Goal: Communication & Community: Answer question/provide support

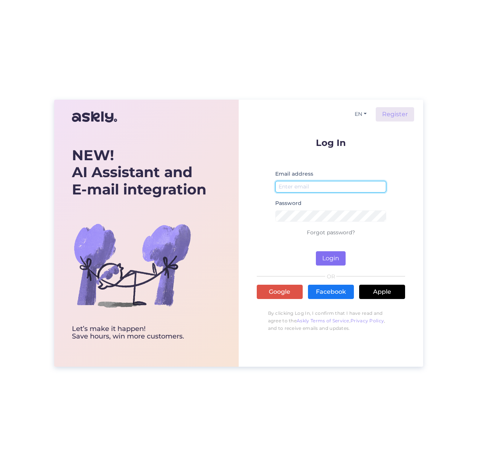
type input "[EMAIL_ADDRESS][DOMAIN_NAME]"
click at [332, 257] on button "Login" at bounding box center [331, 258] width 30 height 14
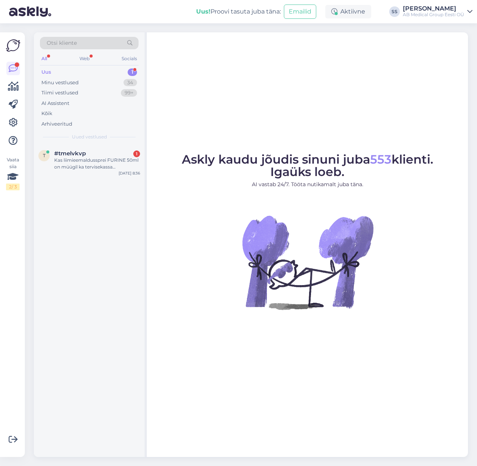
click at [113, 74] on div "Uus 1" at bounding box center [89, 72] width 99 height 11
click at [78, 169] on div "Kas liimieemaldussprei FURINE 50ml on müügil ka tervisekassa soodustusega?" at bounding box center [97, 164] width 86 height 14
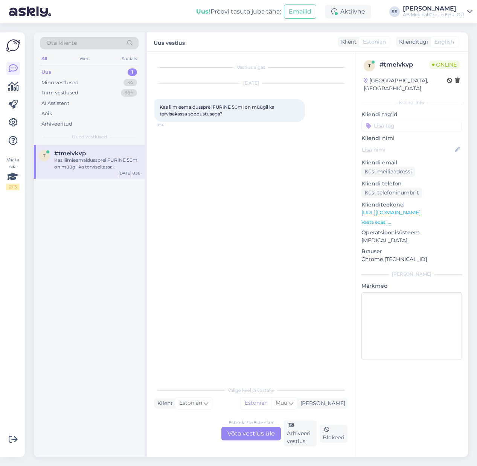
click at [241, 431] on div "Estonian to Estonian Võta vestlus üle" at bounding box center [250, 434] width 59 height 14
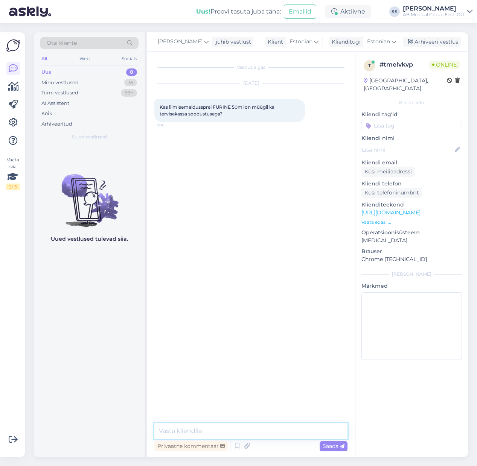
click at [195, 432] on textarea at bounding box center [250, 431] width 193 height 16
click at [275, 432] on textarea "Tere. Liimieemaldussprei [PERSON_NAME] ei ole Tervisekassa" at bounding box center [250, 431] width 193 height 16
click at [215, 433] on textarea "Tere. Liimieemaldussprei [PERSON_NAME] ei ole hetkel veel Tervisekassa" at bounding box center [250, 426] width 193 height 25
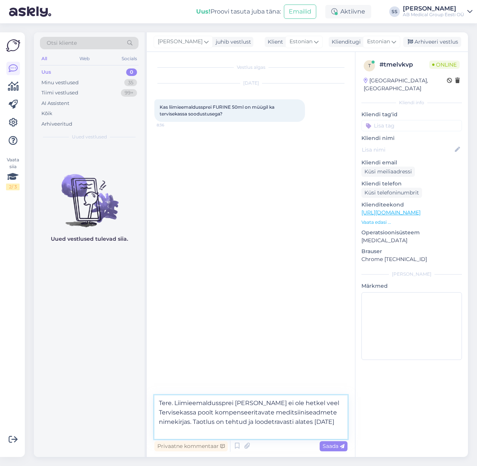
click at [274, 424] on textarea "Tere. Liimieemaldussprei [PERSON_NAME] ei ole hetkel veel Tervisekassa poolt ko…" at bounding box center [250, 418] width 193 height 44
click at [343, 424] on textarea "Tere. Liimieemaldussprei [PERSON_NAME] ei ole hetkel veel Tervisekassa poolt ko…" at bounding box center [250, 418] width 193 height 44
type textarea "Tere. Liimieemaldussprei [PERSON_NAME] ei ole hetkel veel Tervisekassa poolt ko…"
click at [332, 446] on span "Saada" at bounding box center [334, 446] width 22 height 7
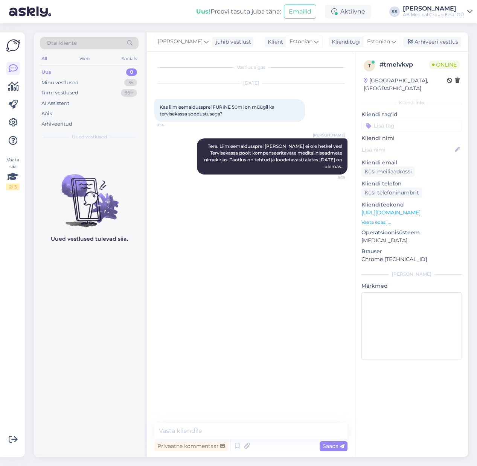
click at [470, 9] on icon at bounding box center [469, 12] width 5 height 6
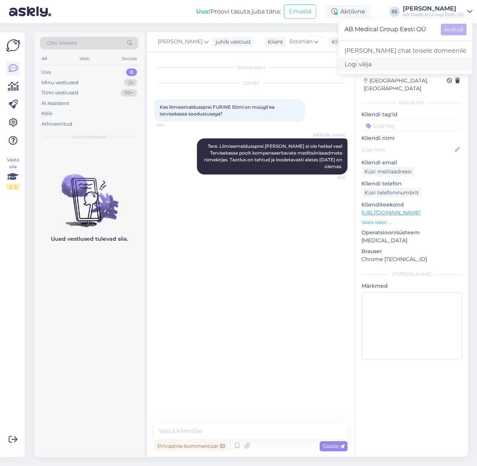
click at [372, 64] on div "Logi välja" at bounding box center [405, 65] width 134 height 14
